Goal: Transaction & Acquisition: Purchase product/service

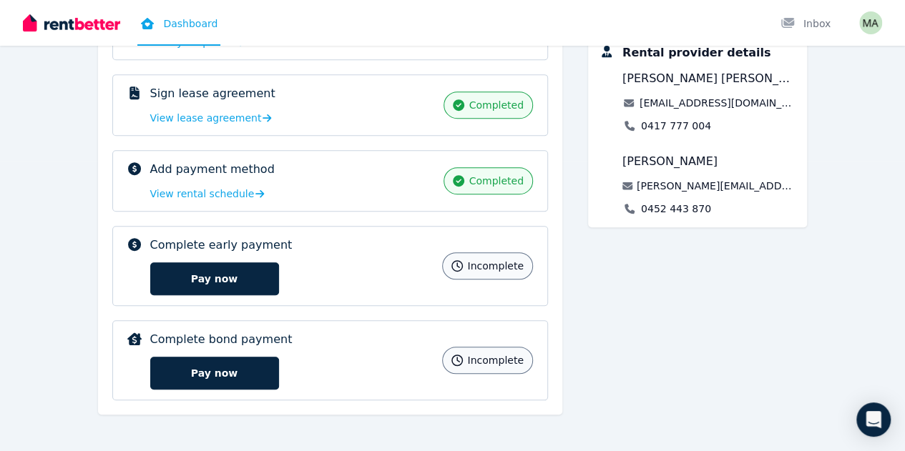
click at [170, 371] on button "Pay now" at bounding box center [214, 373] width 129 height 33
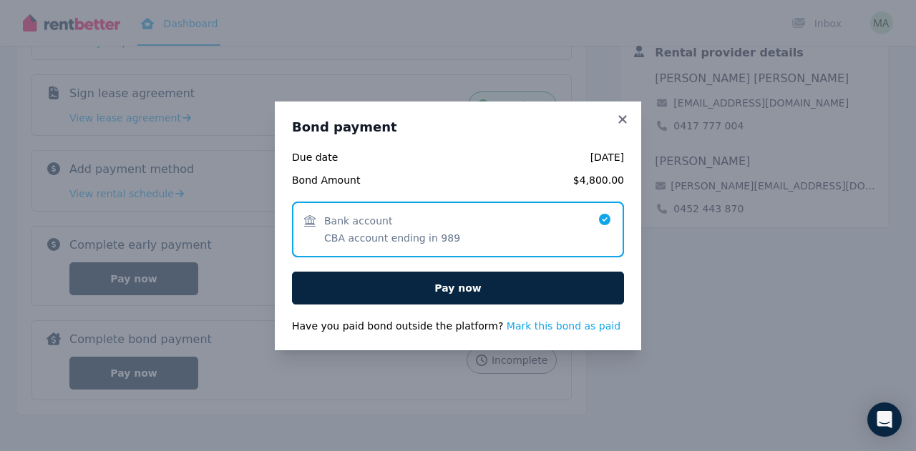
click at [434, 235] on span "CBA account ending in 989" at bounding box center [392, 238] width 136 height 14
click at [464, 230] on span "Bank account CBA account ending in 989" at bounding box center [450, 229] width 293 height 31
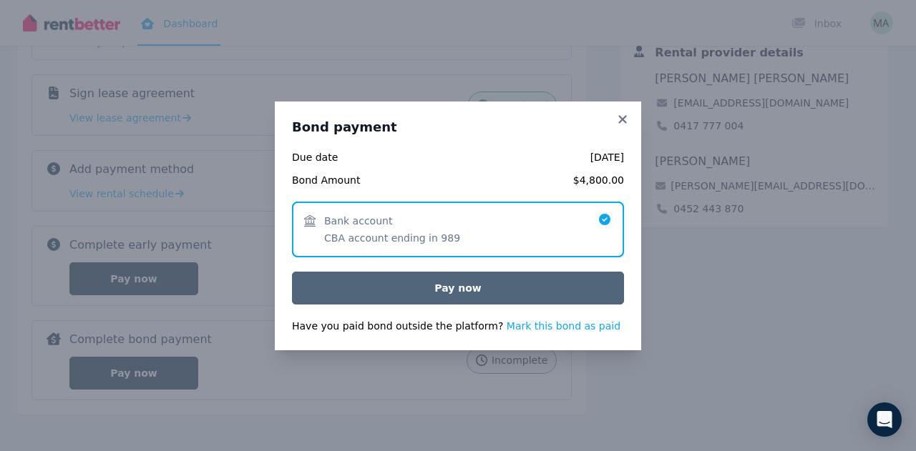
click at [464, 283] on button "Pay now" at bounding box center [458, 288] width 332 height 33
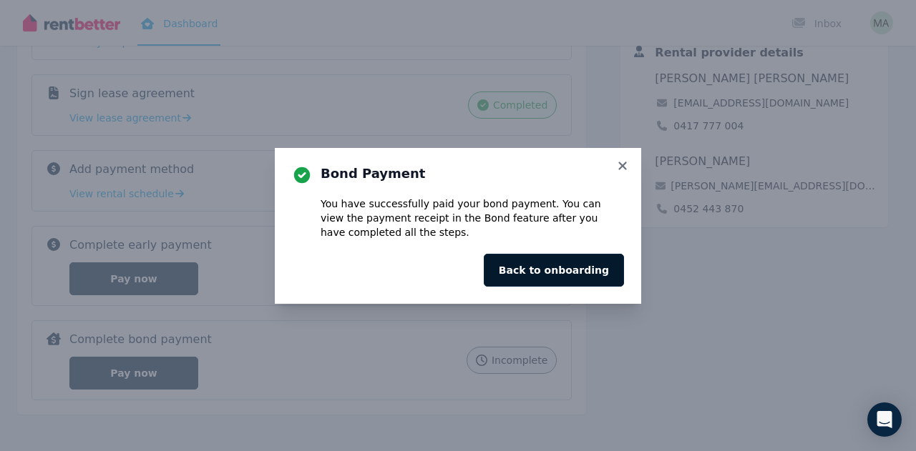
click at [522, 257] on button "Back to onboarding" at bounding box center [554, 270] width 140 height 33
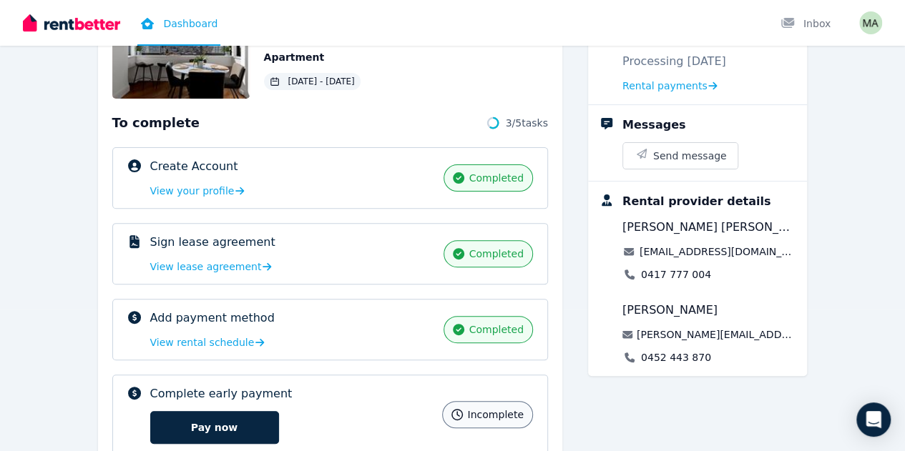
scroll to position [272, 0]
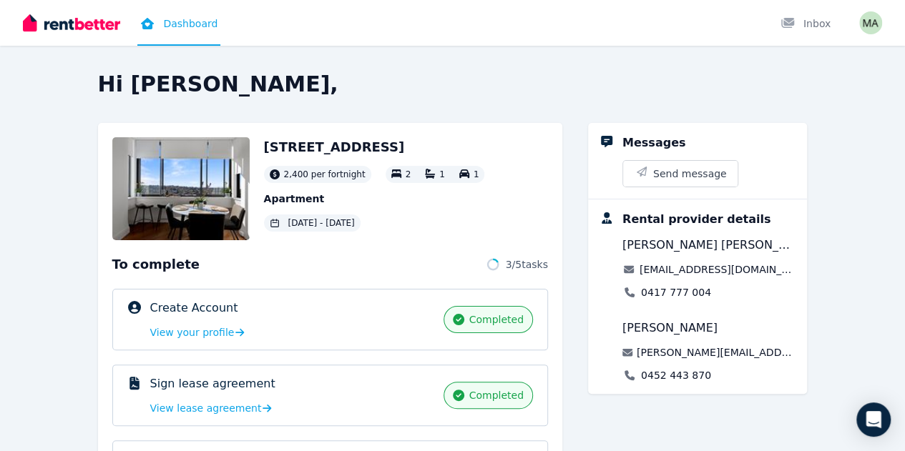
scroll to position [272, 0]
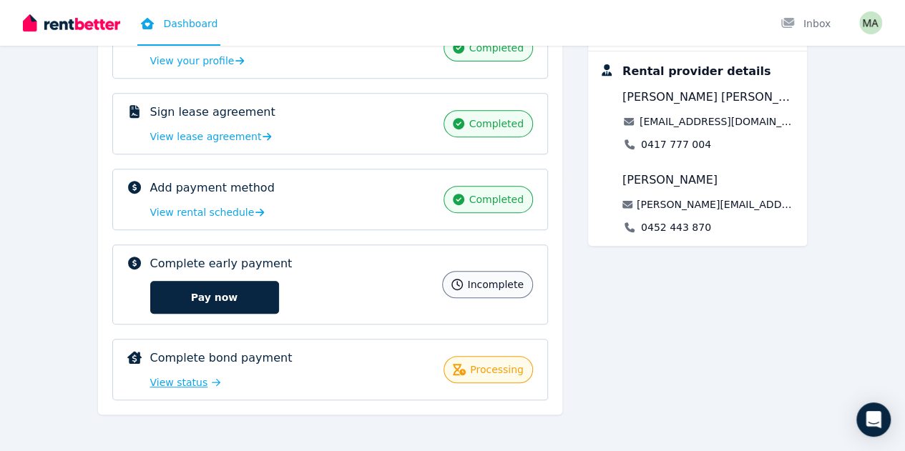
click at [150, 378] on span "View status" at bounding box center [179, 383] width 58 height 14
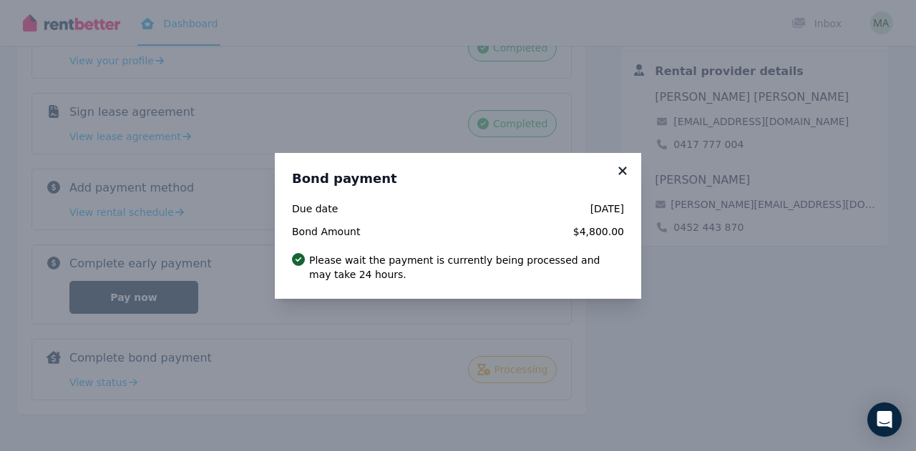
click at [627, 167] on icon at bounding box center [622, 171] width 14 height 13
